Goal: Find contact information: Find contact information

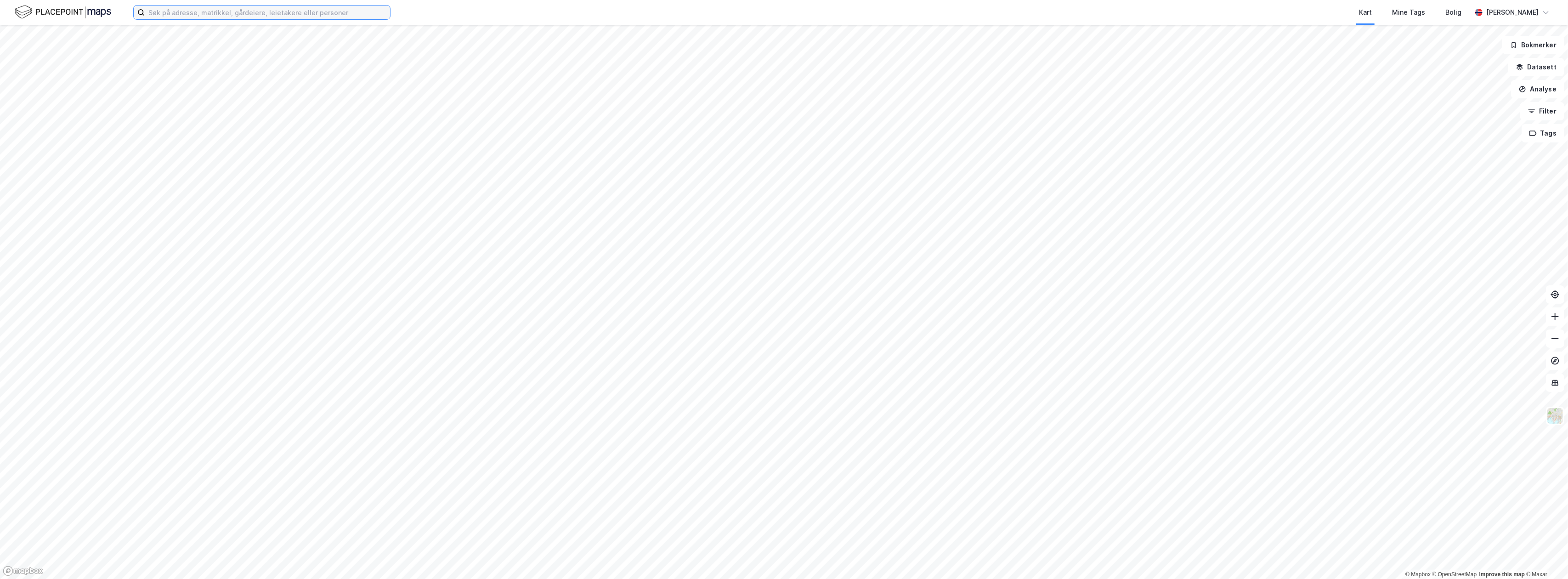
click at [248, 18] on input at bounding box center [267, 12] width 245 height 14
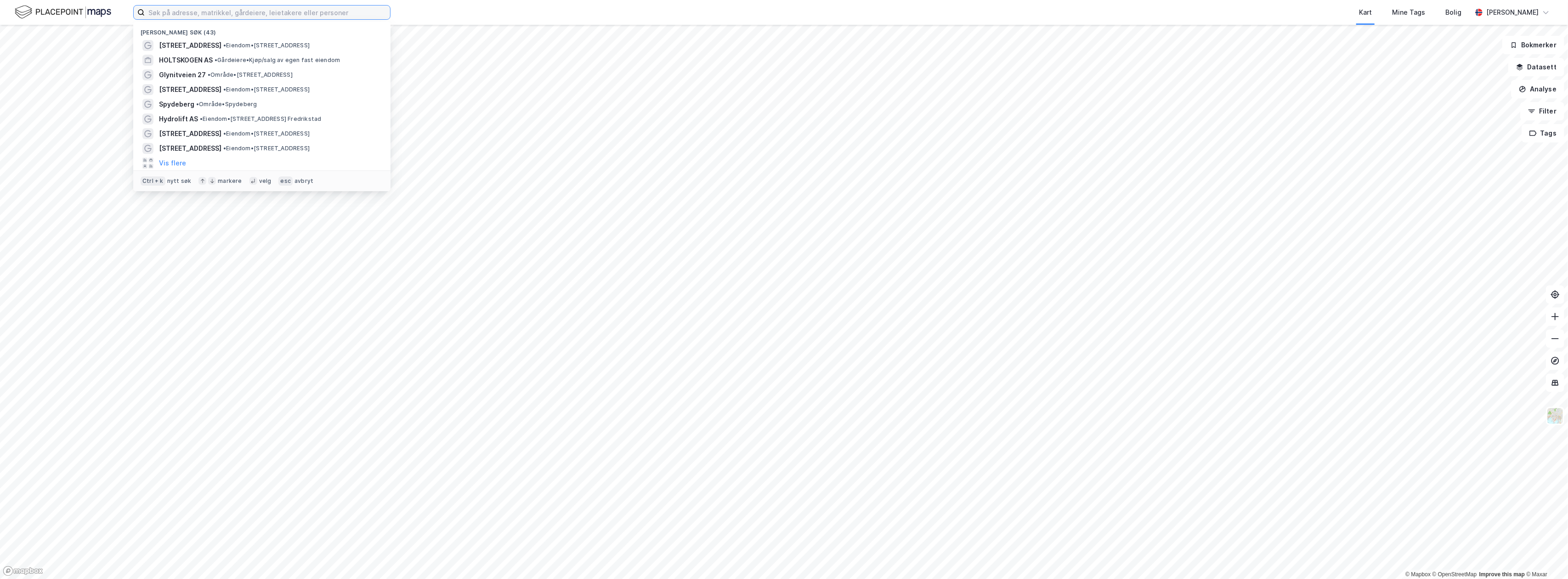
paste input "Glynitveien 27"
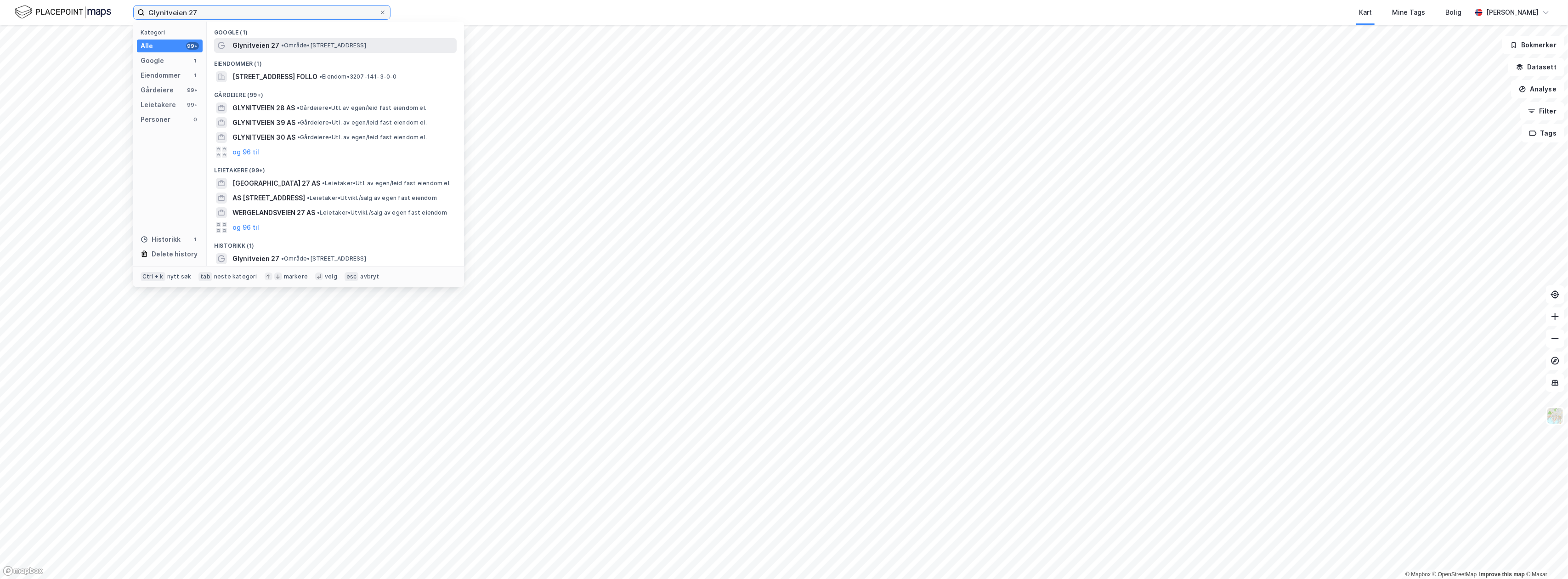
type input "Glynitveien 27"
click at [296, 43] on span "• Område • [STREET_ADDRESS]" at bounding box center [324, 46] width 85 height 7
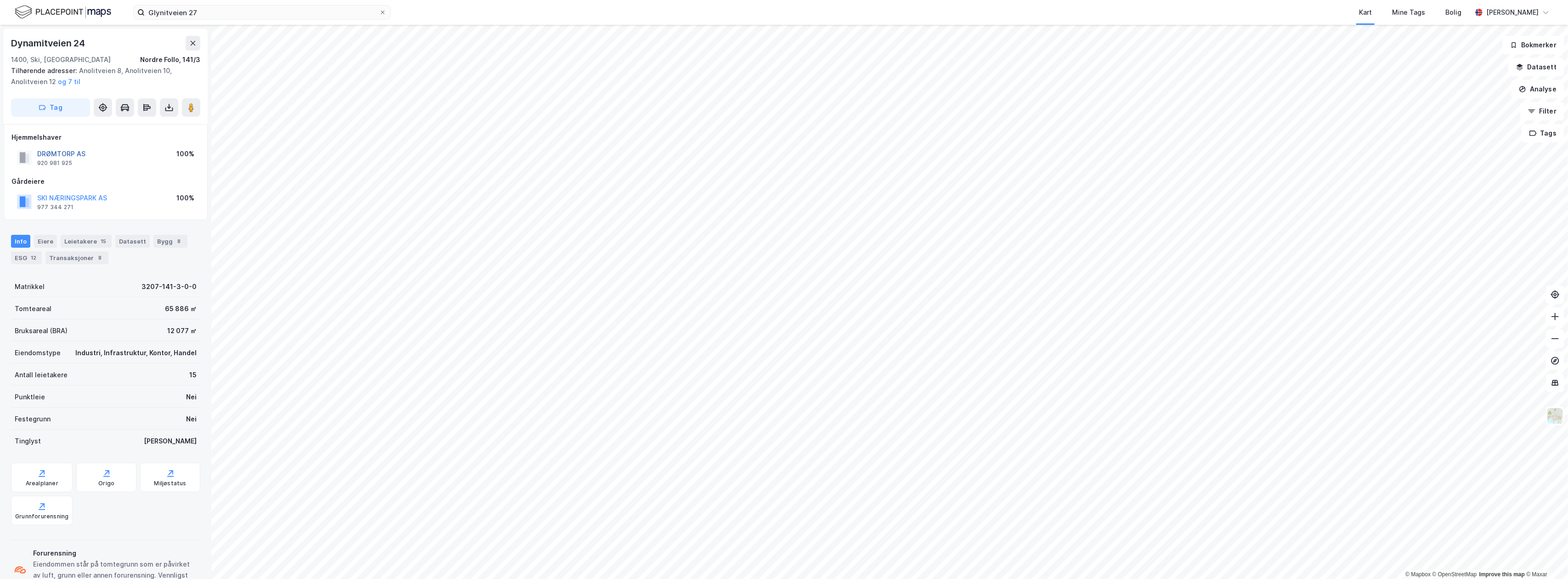
click at [0, 0] on button "DRØMTORP AS" at bounding box center [0, 0] width 0 height 0
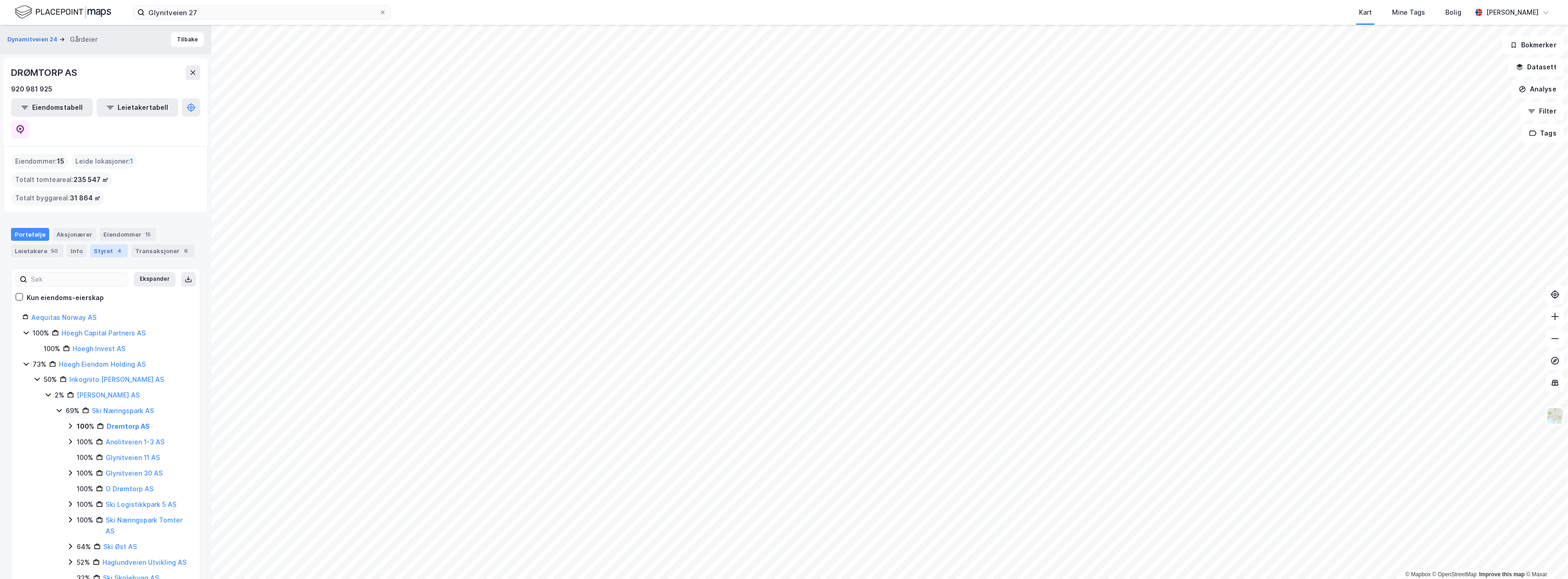
click at [100, 245] on div "Styret 4" at bounding box center [109, 251] width 38 height 13
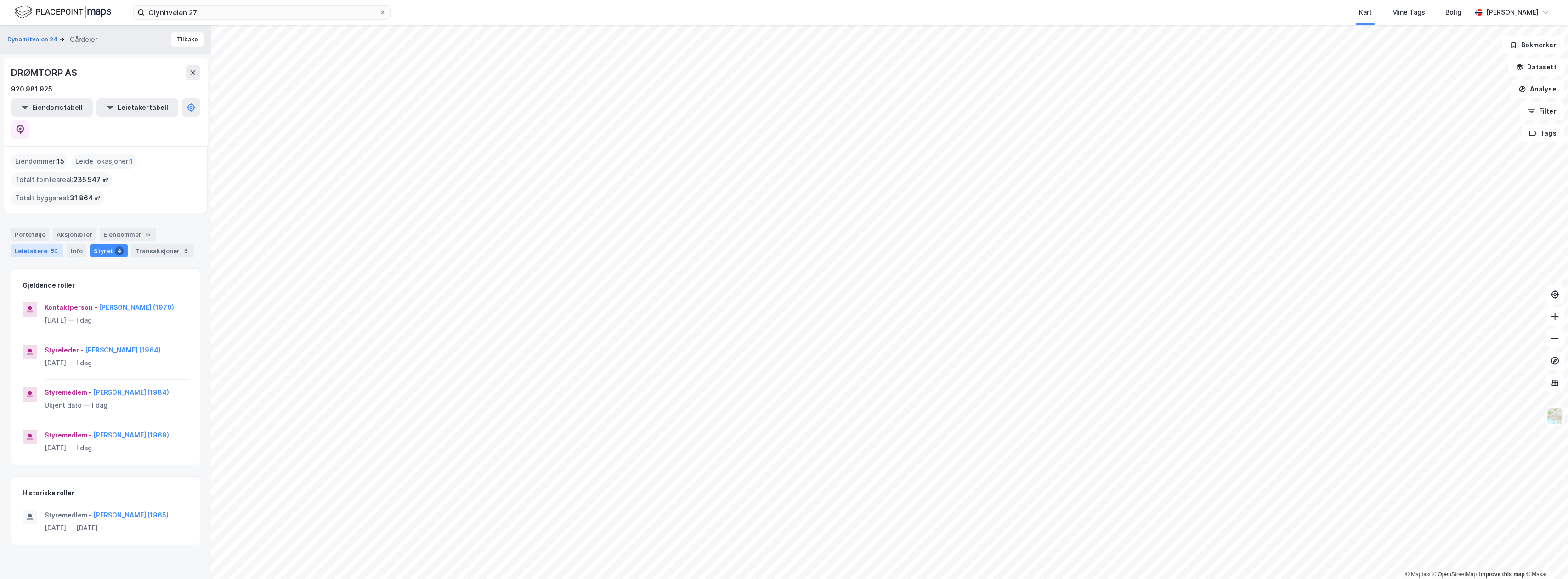
click at [43, 245] on div "Leietakere 50" at bounding box center [37, 251] width 52 height 13
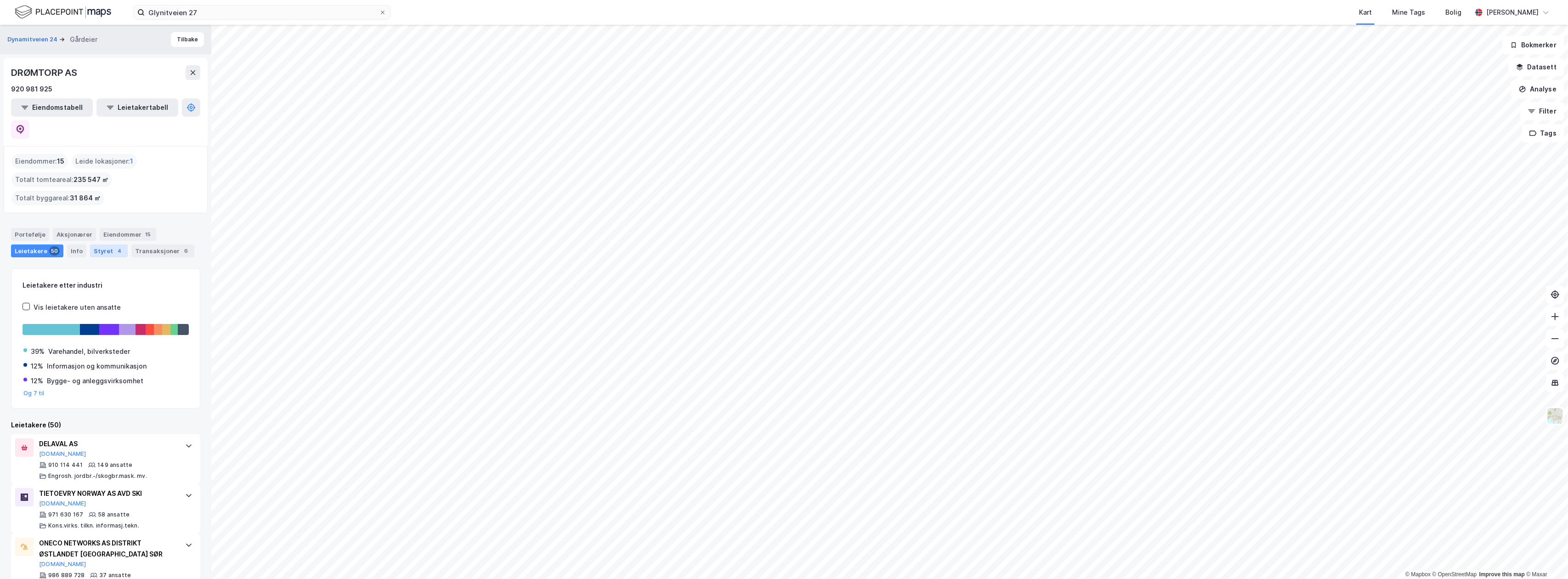
click at [102, 245] on div "Styret 4" at bounding box center [109, 251] width 38 height 13
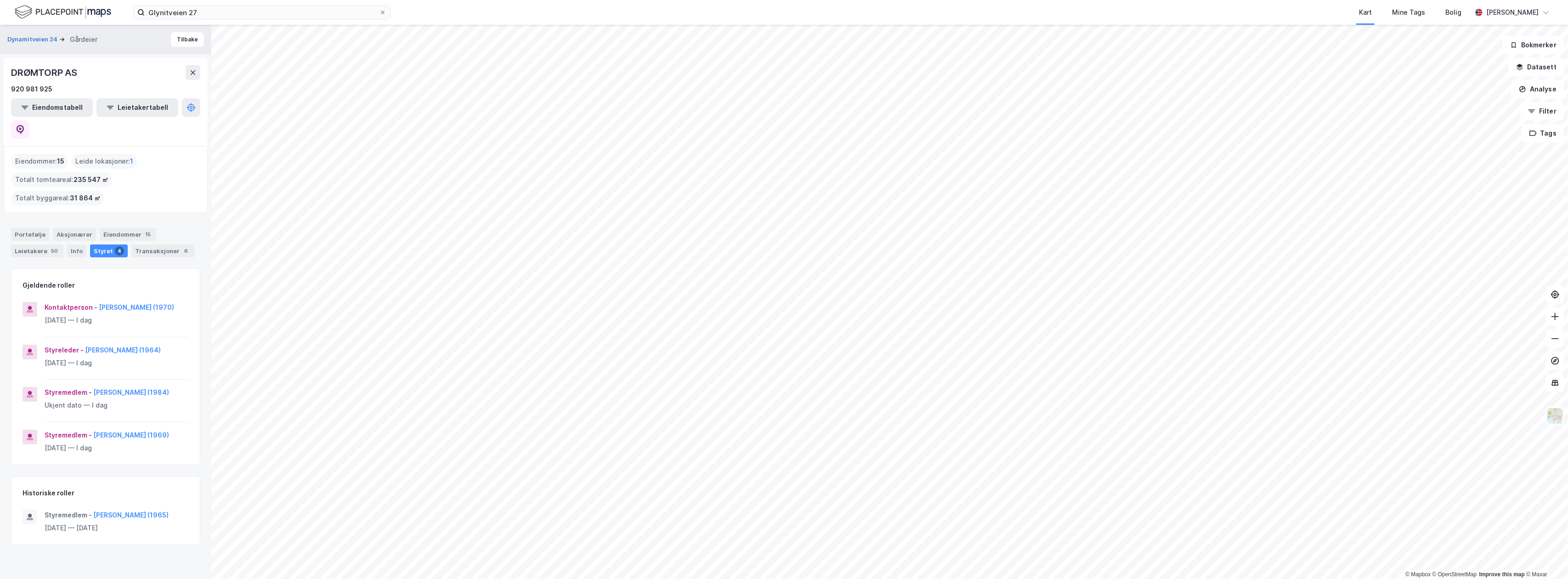
drag, startPoint x: 175, startPoint y: 285, endPoint x: 96, endPoint y: 284, distance: 79.0
click at [96, 302] on div "Kontaktperson - [PERSON_NAME] (1970)" at bounding box center [116, 307] width 144 height 11
copy button "[PERSON_NAME]"
